Goal: Task Accomplishment & Management: Use online tool/utility

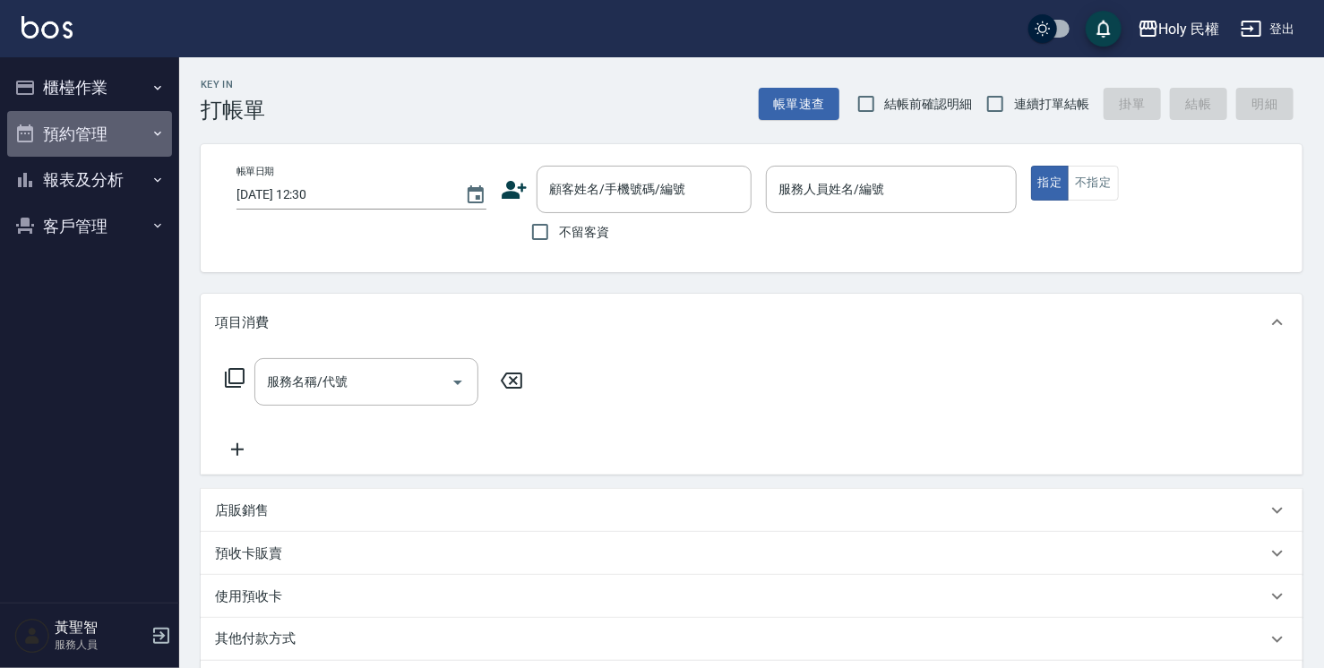
click at [132, 133] on button "預約管理" at bounding box center [89, 134] width 165 height 47
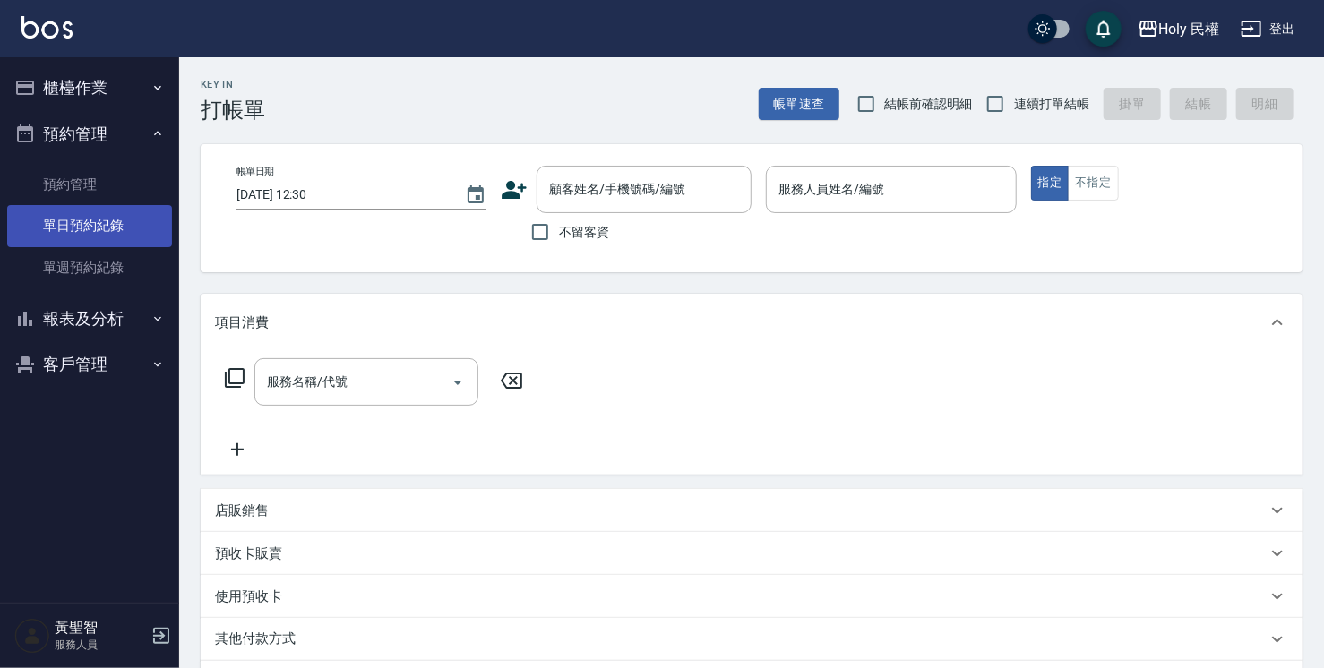
click at [169, 214] on link "單日預約紀錄" at bounding box center [89, 225] width 165 height 41
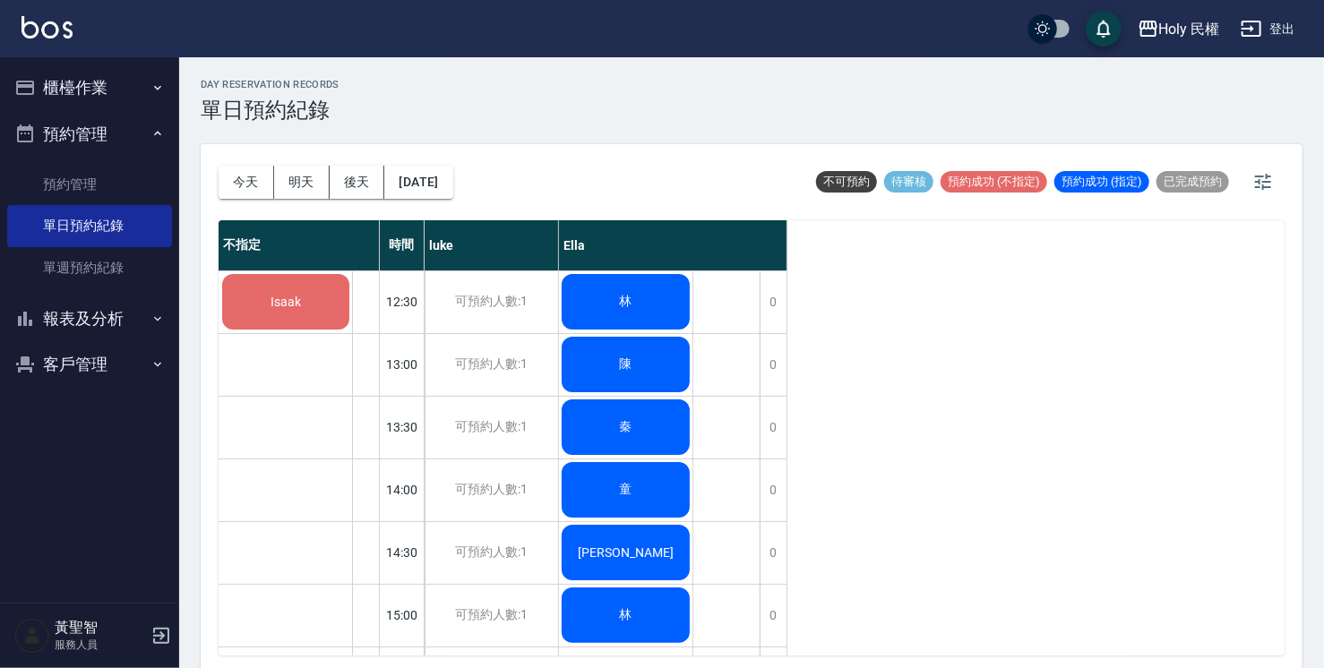
click at [293, 299] on span "Isaak" at bounding box center [286, 302] width 38 height 14
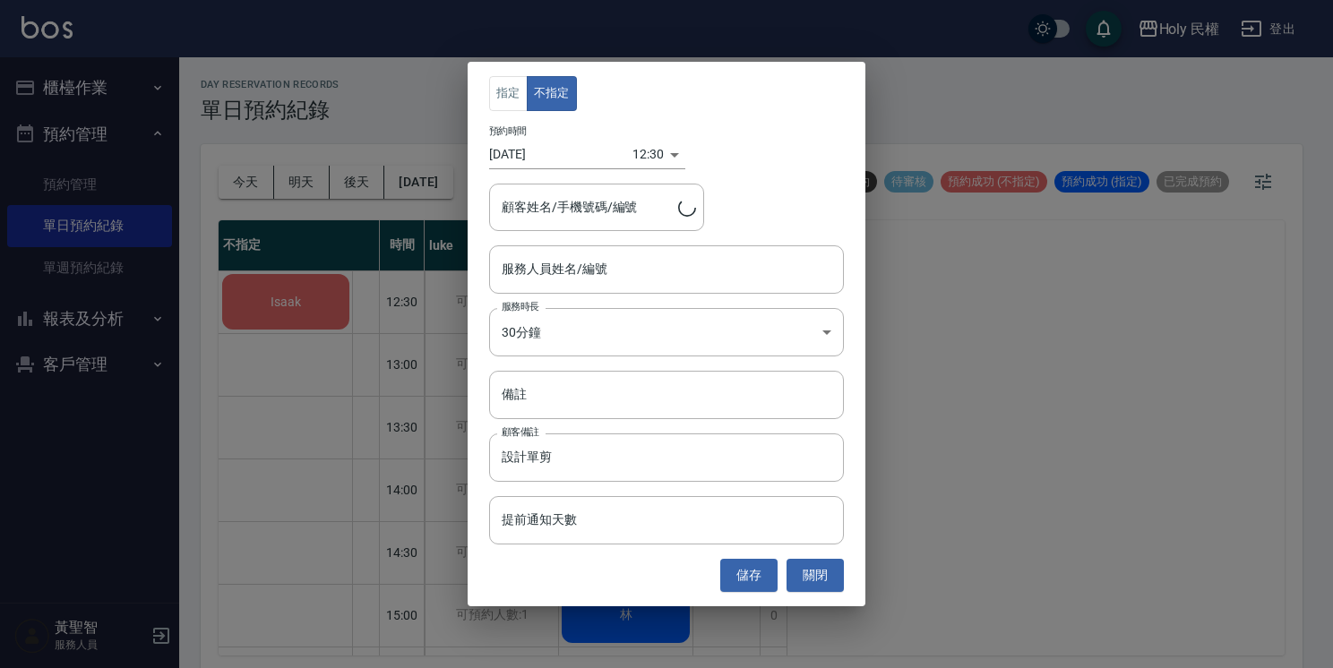
type input "Isaak/0961331838"
click at [574, 260] on input "服務人員姓名/編號" at bounding box center [666, 269] width 339 height 31
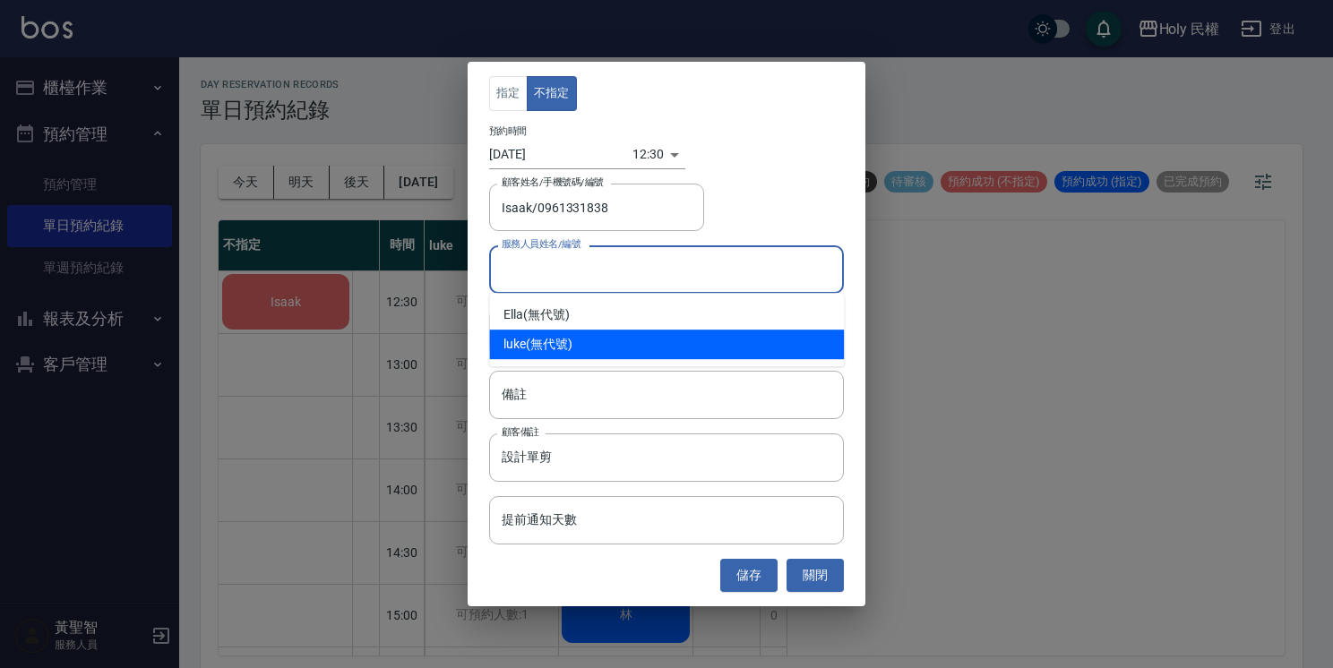
click at [534, 337] on div "luke (無代號)" at bounding box center [666, 345] width 355 height 30
type input "luke(無代號)"
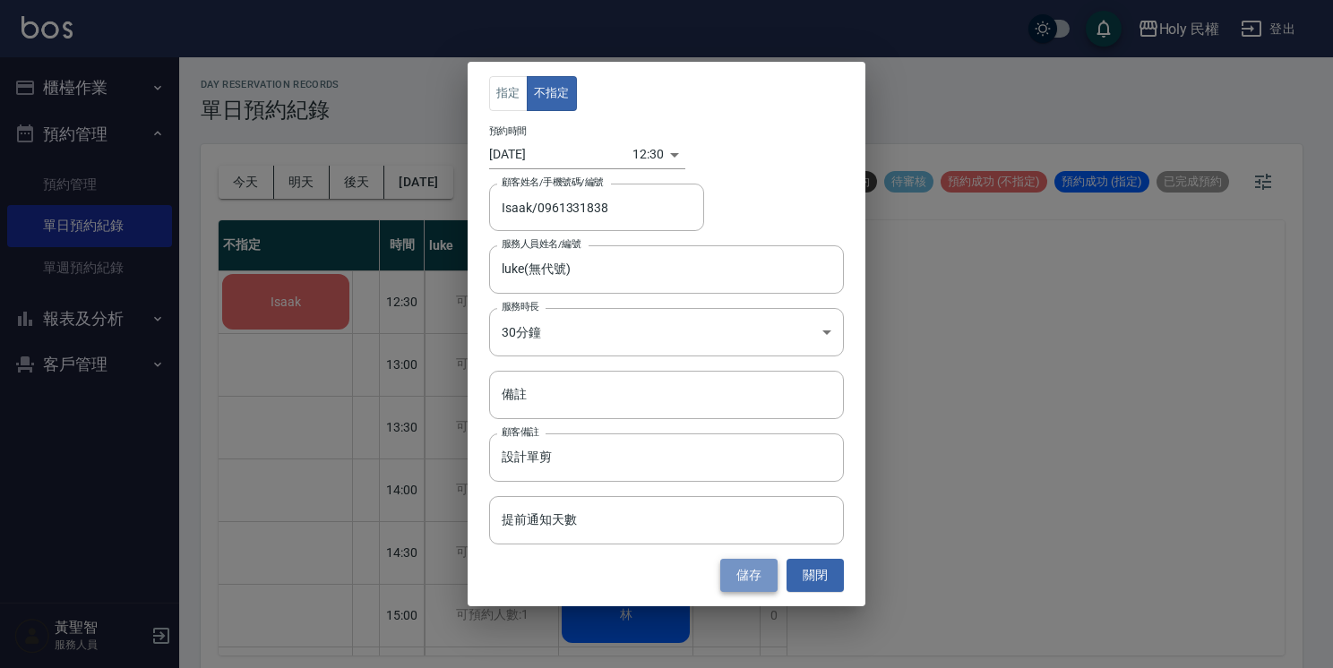
click at [749, 575] on button "儲存" at bounding box center [748, 575] width 57 height 33
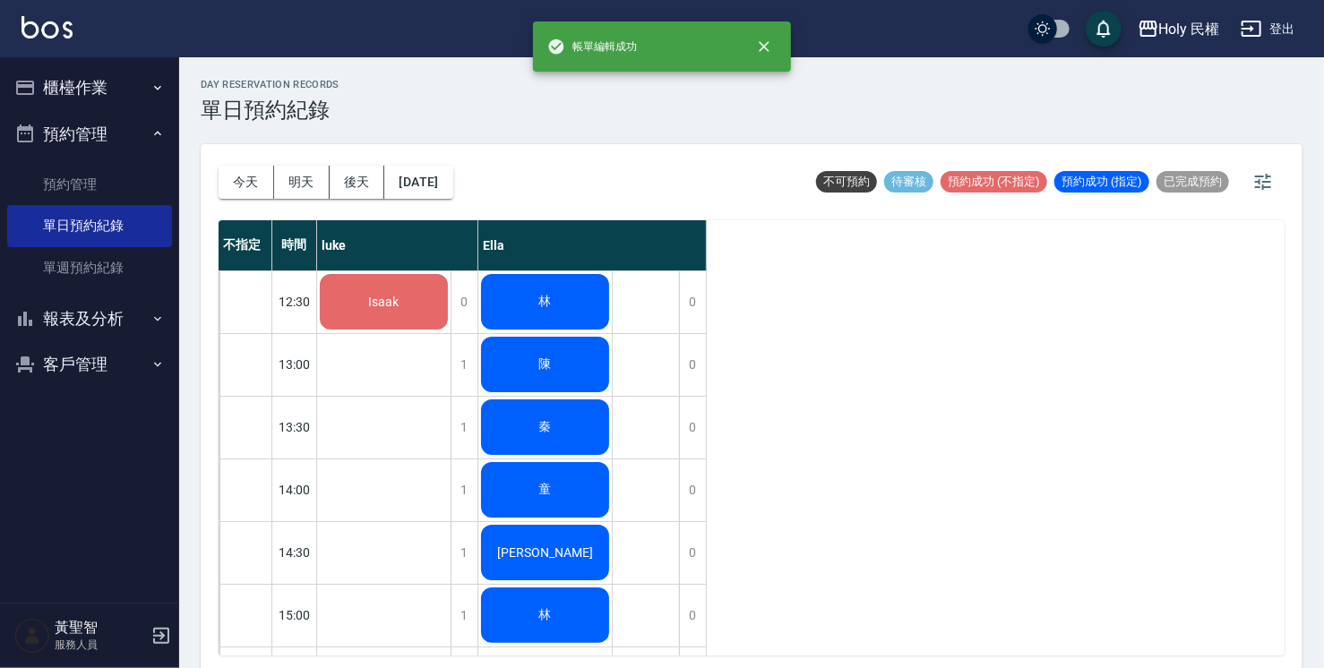
click at [376, 314] on div "Isaak" at bounding box center [383, 301] width 133 height 61
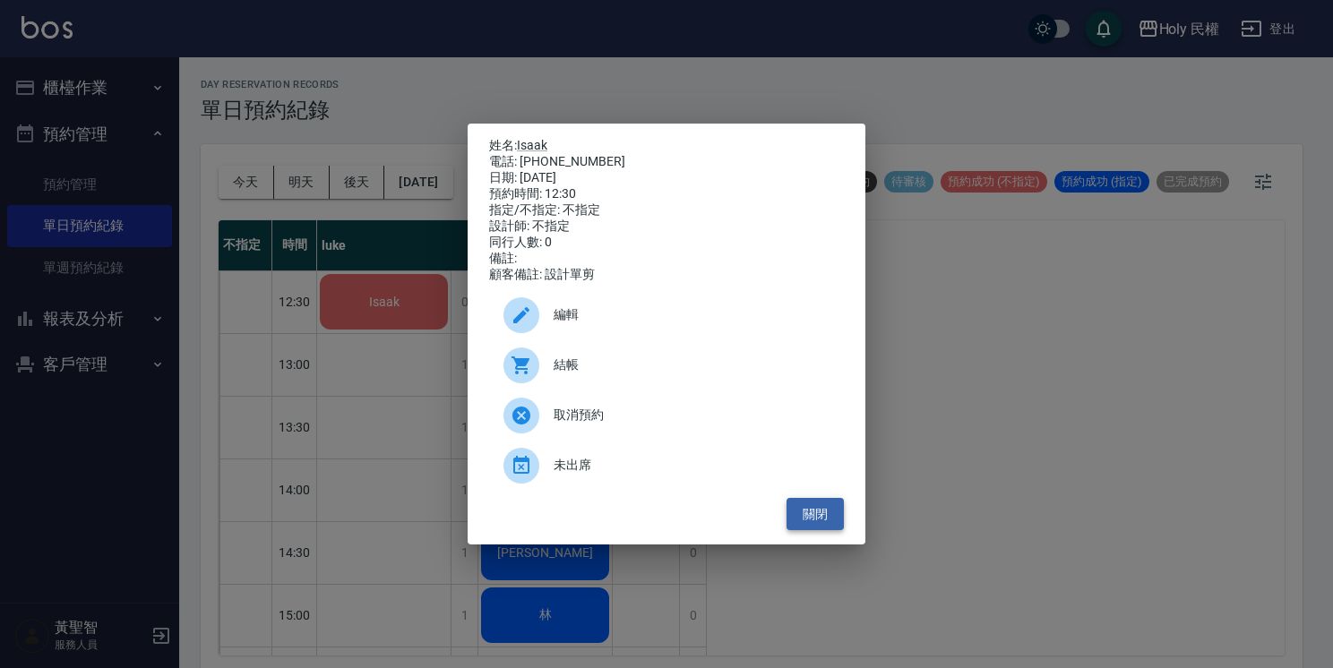
click at [812, 529] on button "關閉" at bounding box center [814, 514] width 57 height 33
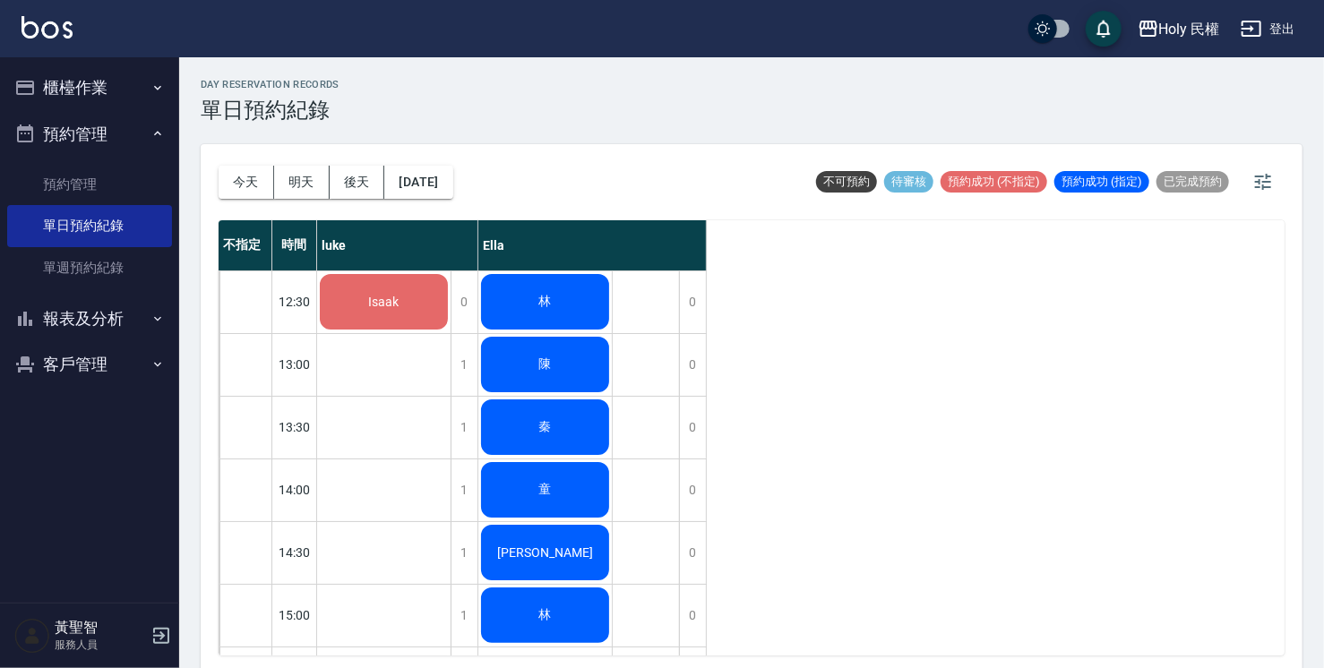
click at [451, 307] on div "林" at bounding box center [383, 301] width 133 height 61
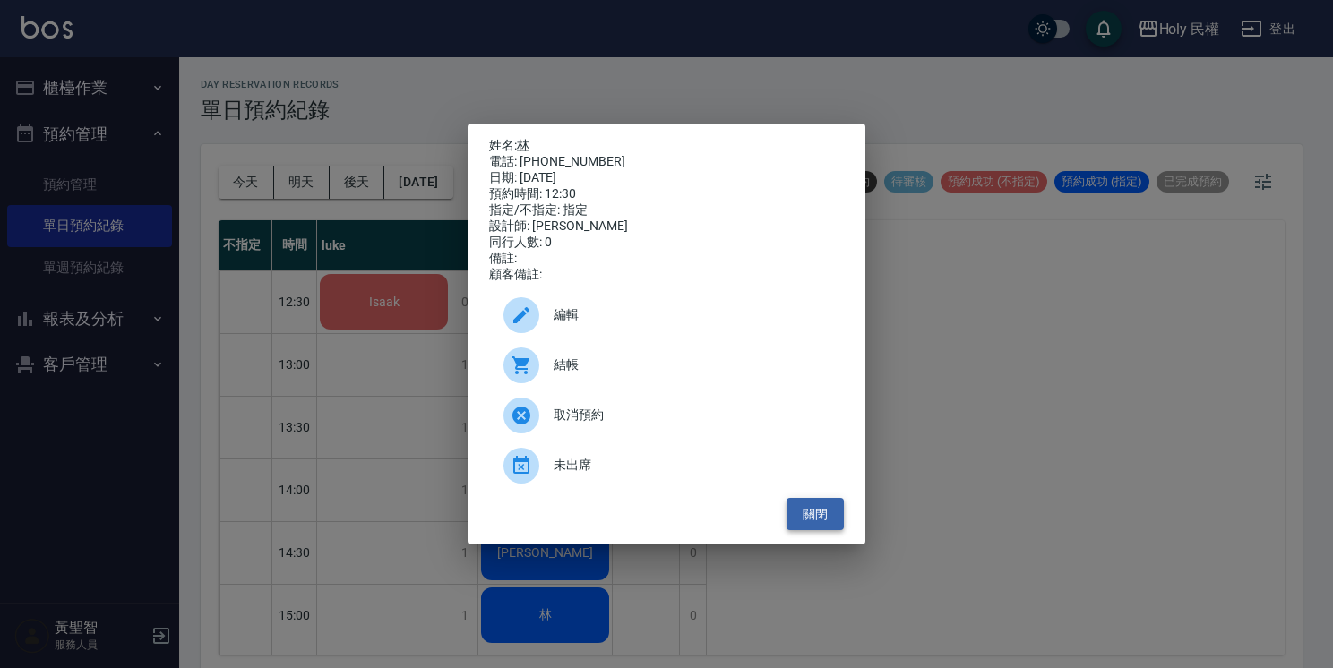
click at [838, 522] on button "關閉" at bounding box center [814, 514] width 57 height 33
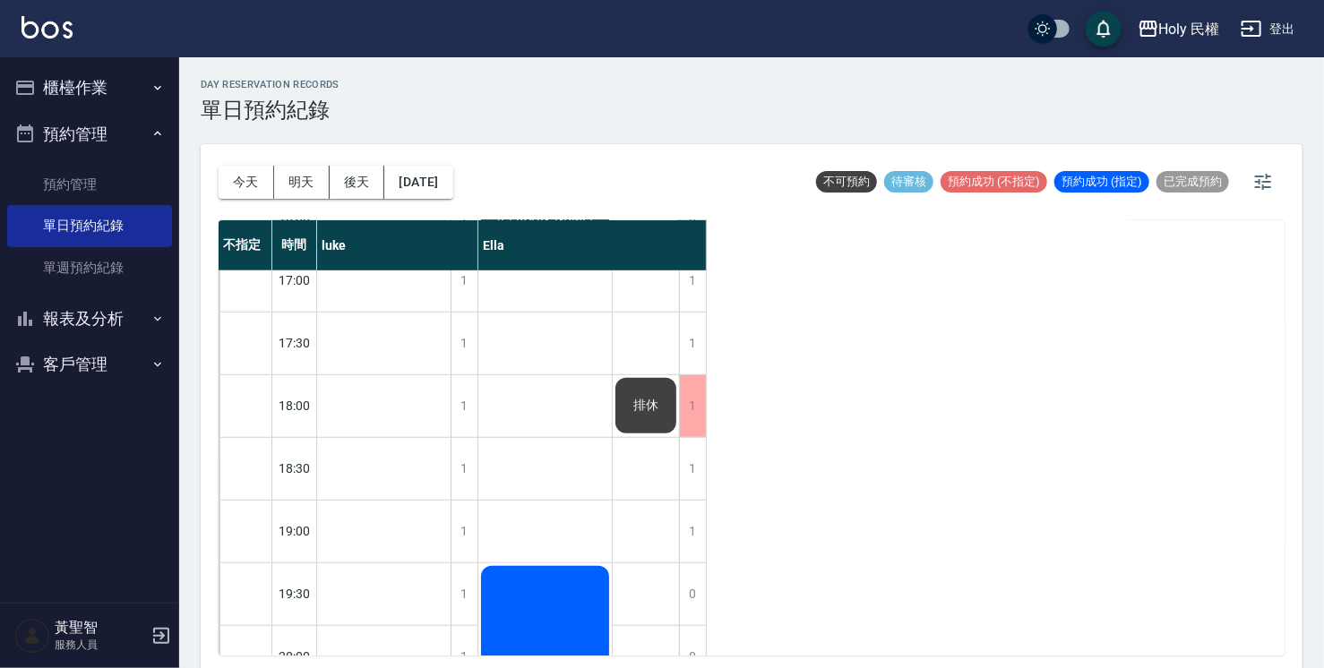
scroll to position [488, 0]
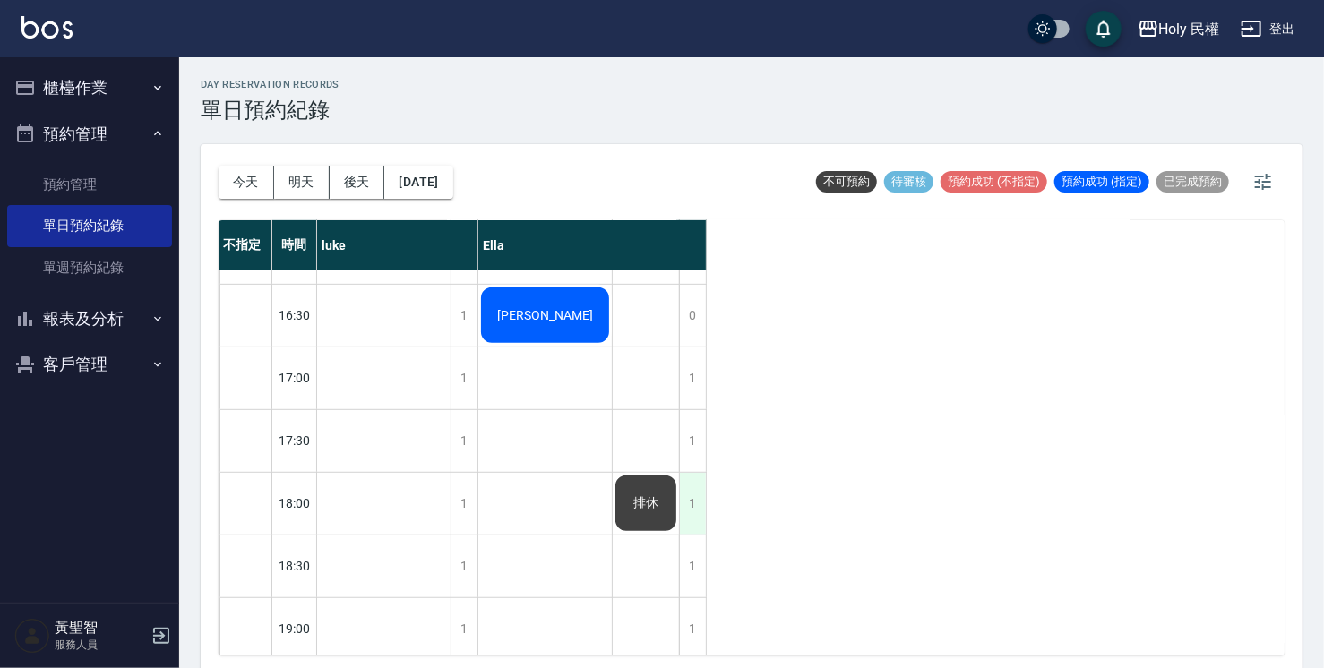
click at [687, 503] on div "1" at bounding box center [692, 504] width 27 height 62
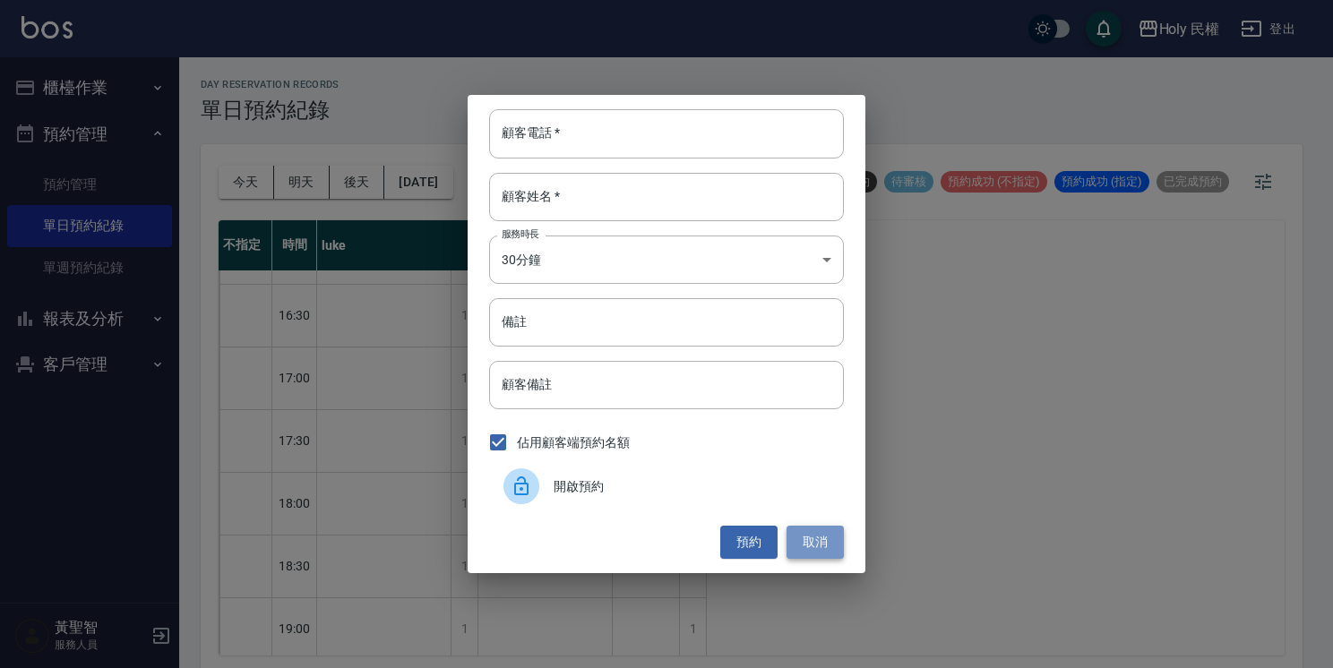
click at [799, 542] on button "取消" at bounding box center [814, 542] width 57 height 33
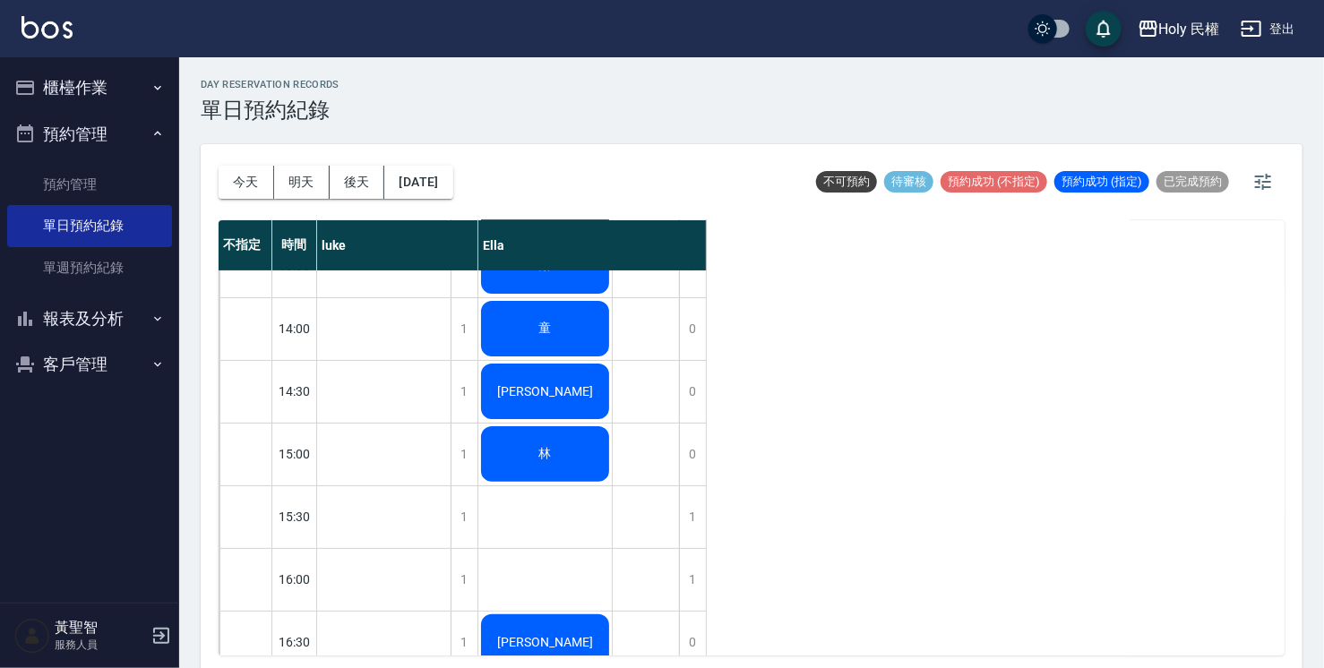
scroll to position [0, 0]
